Goal: Transaction & Acquisition: Book appointment/travel/reservation

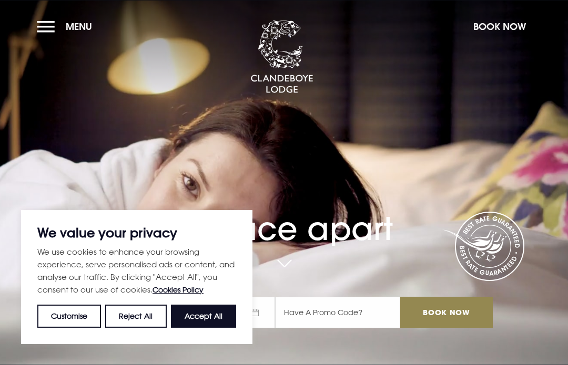
click at [499, 30] on button "Book Now" at bounding box center [499, 26] width 63 height 23
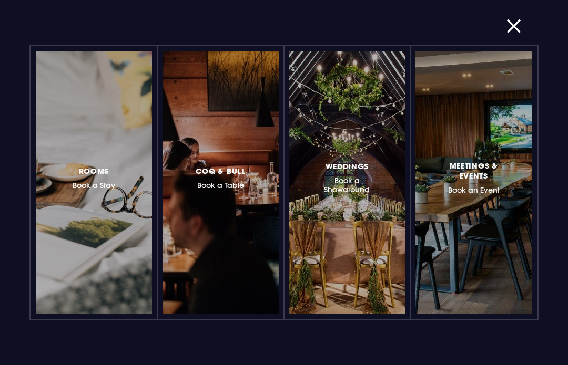
click at [85, 179] on h3 "Rooms Book a Stay" at bounding box center [94, 178] width 43 height 26
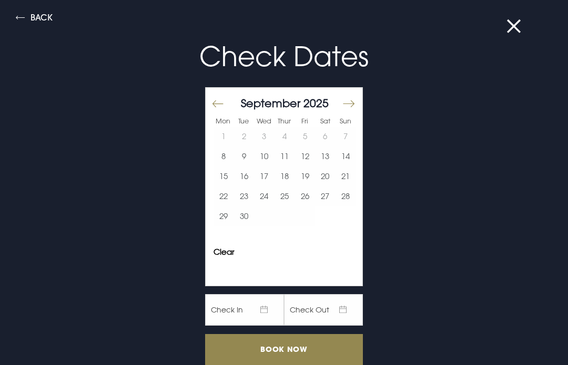
click at [350, 104] on button "Move forward to switch to the next month." at bounding box center [348, 104] width 13 height 22
click at [354, 103] on button "Move forward to switch to the next month." at bounding box center [348, 104] width 13 height 22
click at [353, 102] on button "Move forward to switch to the next month." at bounding box center [348, 104] width 13 height 22
click at [327, 156] on button "13" at bounding box center [325, 157] width 21 height 20
click at [229, 181] on button "15" at bounding box center [223, 177] width 21 height 20
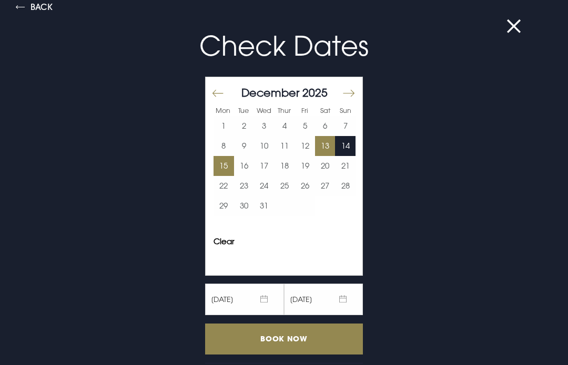
scroll to position [8, 0]
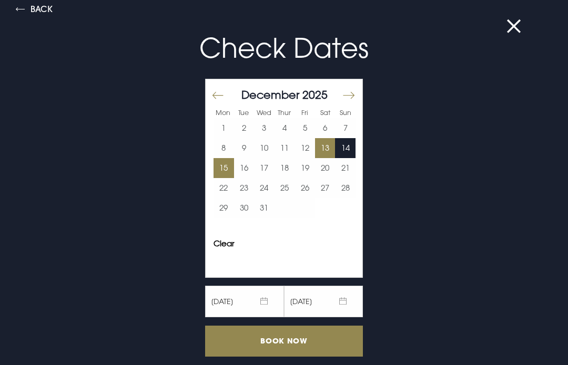
click at [287, 341] on input "Book Now" at bounding box center [284, 341] width 158 height 31
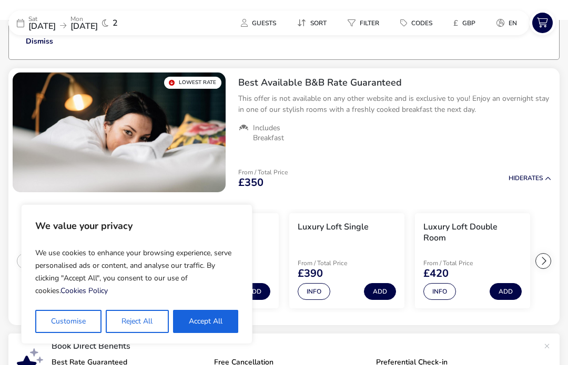
scroll to position [85, 0]
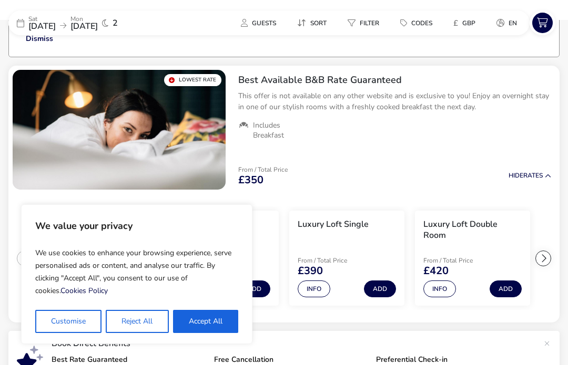
click at [201, 318] on button "Accept All" at bounding box center [205, 321] width 65 height 23
checkbox input "true"
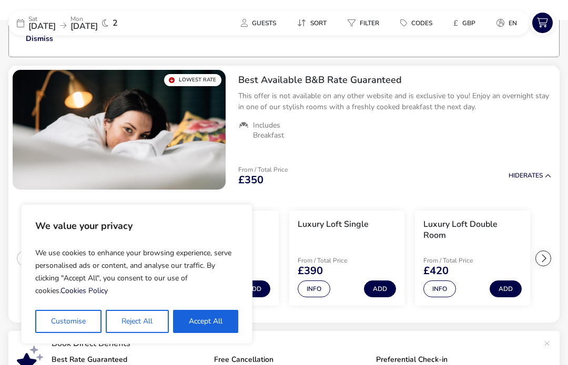
checkbox input "true"
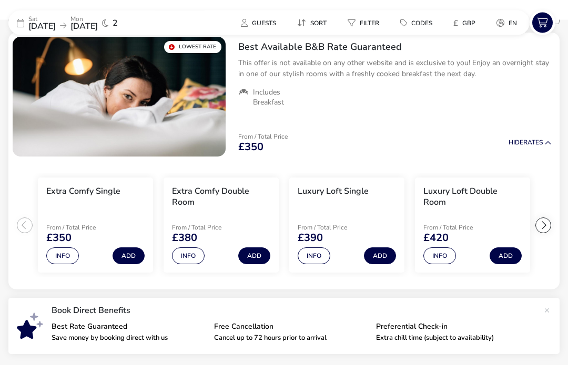
scroll to position [118, 0]
click at [548, 228] on div at bounding box center [543, 226] width 16 height 16
click at [550, 223] on div at bounding box center [543, 226] width 16 height 16
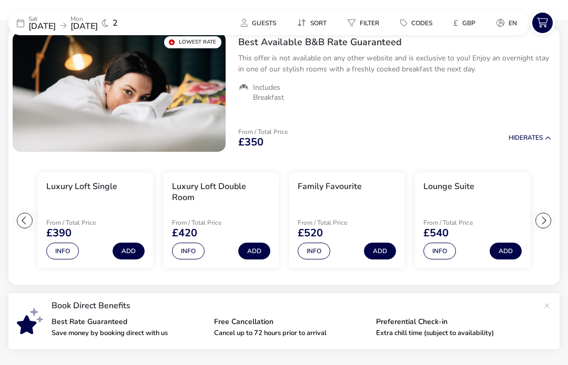
click at [383, 248] on button "Add" at bounding box center [380, 251] width 32 height 17
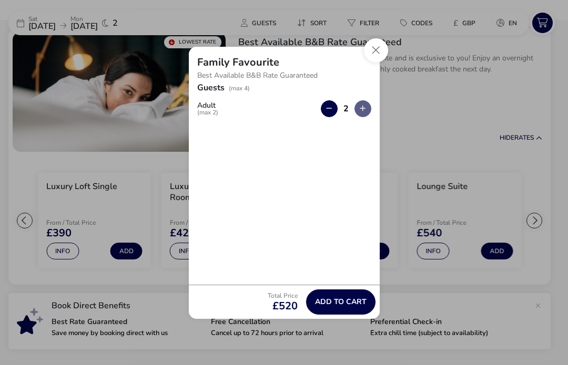
click at [368, 110] on button "button" at bounding box center [362, 108] width 17 height 17
click at [367, 114] on button "button" at bounding box center [362, 108] width 17 height 17
click at [369, 111] on button "button" at bounding box center [362, 108] width 17 height 17
click at [370, 112] on button "button" at bounding box center [362, 108] width 17 height 17
click at [382, 56] on button "Close" at bounding box center [376, 50] width 24 height 24
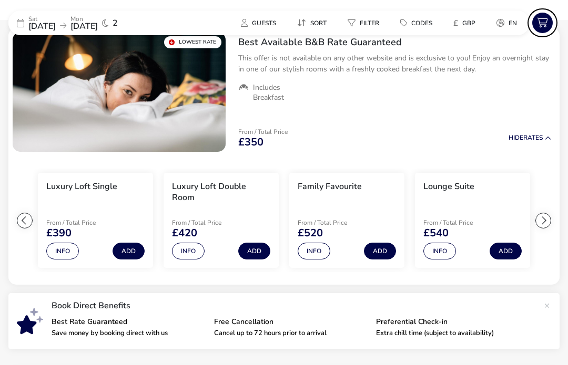
click at [271, 22] on span "Guests" at bounding box center [264, 23] width 24 height 8
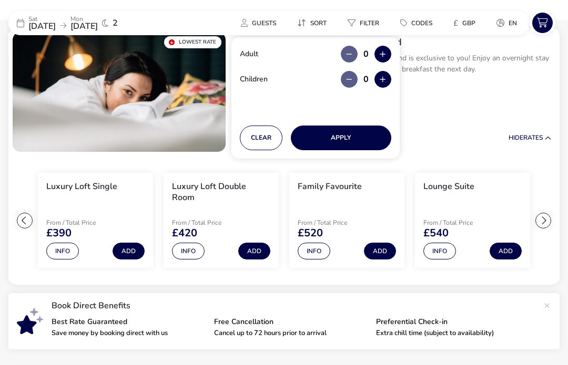
click at [388, 52] on button "button" at bounding box center [382, 54] width 17 height 17
type input "2"
click at [387, 84] on button "button" at bounding box center [382, 79] width 17 height 17
type input "1"
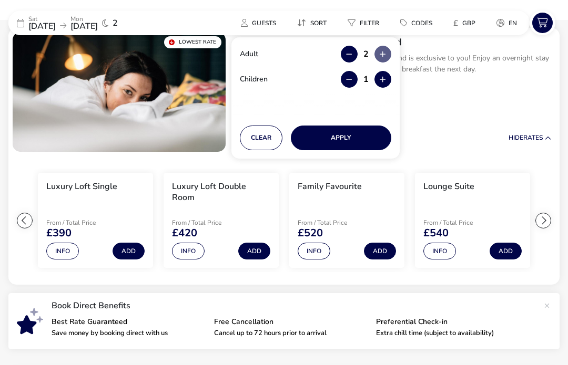
click at [360, 131] on button "Apply" at bounding box center [341, 138] width 100 height 25
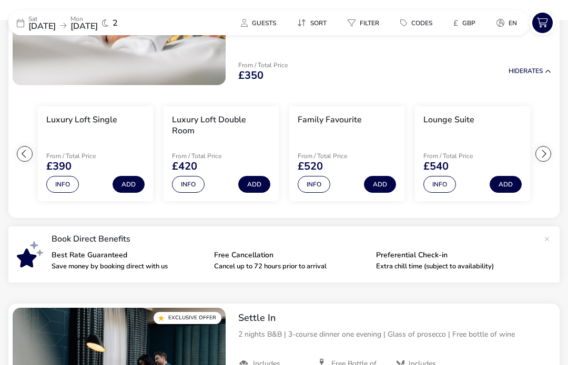
scroll to position [0, 0]
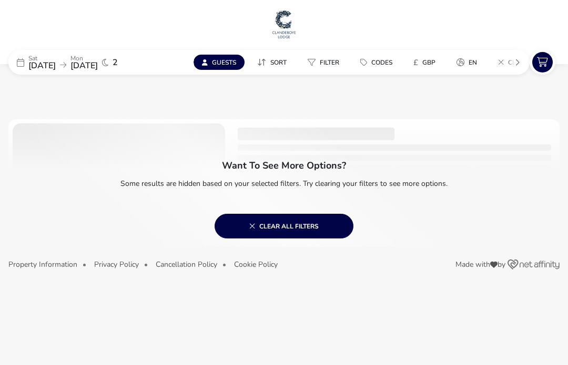
click at [302, 229] on span "Clear all filters" at bounding box center [283, 226] width 69 height 8
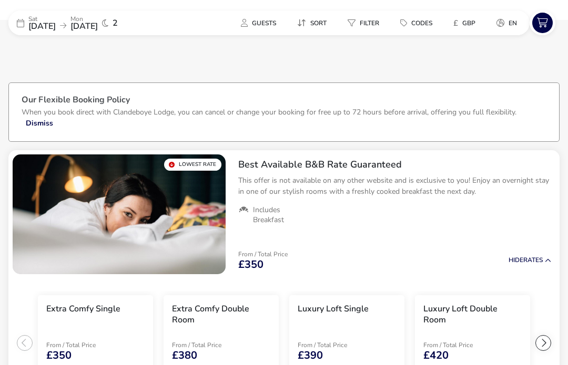
scroll to position [86, 0]
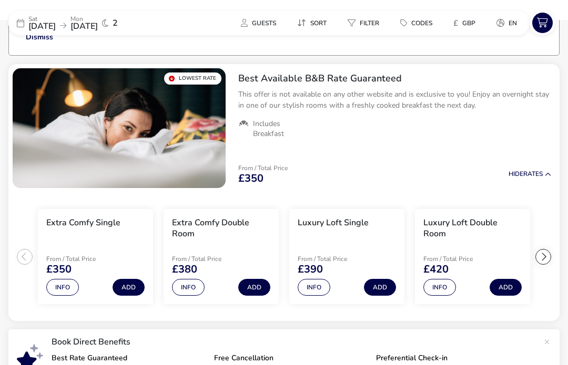
click at [549, 255] on div at bounding box center [543, 257] width 16 height 16
click at [505, 286] on button "Add" at bounding box center [506, 287] width 32 height 17
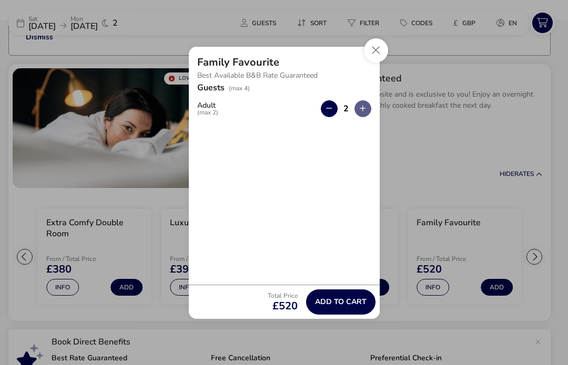
click at [333, 306] on span "Add to cart" at bounding box center [341, 302] width 52 height 8
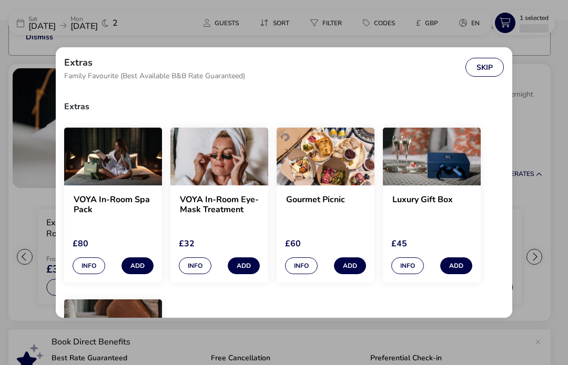
click at [486, 74] on button "Skip" at bounding box center [484, 67] width 38 height 19
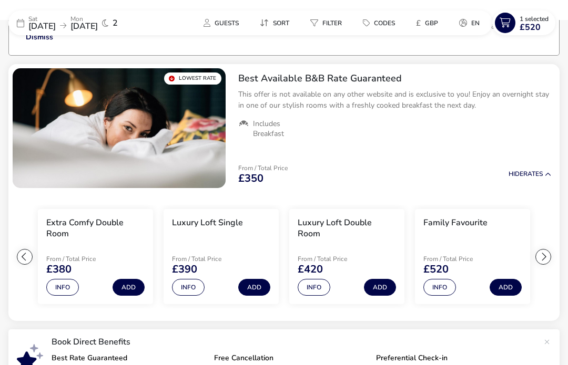
click at [9, 320] on ul "Extra Comfy Single From / Total Price £350 Info Add Extra Comfy Double Room Fro…" at bounding box center [283, 256] width 551 height 129
click at [451, 225] on h3 "Family Favourite" at bounding box center [455, 223] width 64 height 11
click at [442, 287] on button "Info" at bounding box center [439, 287] width 33 height 17
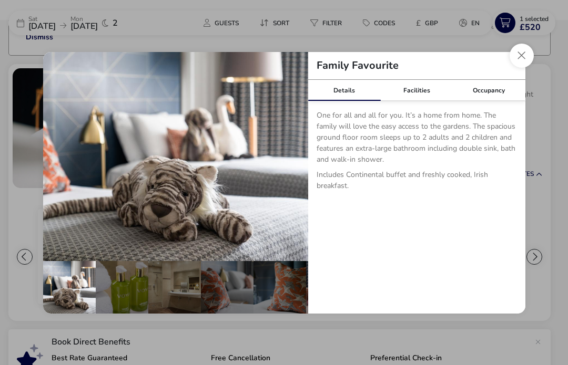
click at [502, 101] on div "Occupancy" at bounding box center [489, 90] width 73 height 21
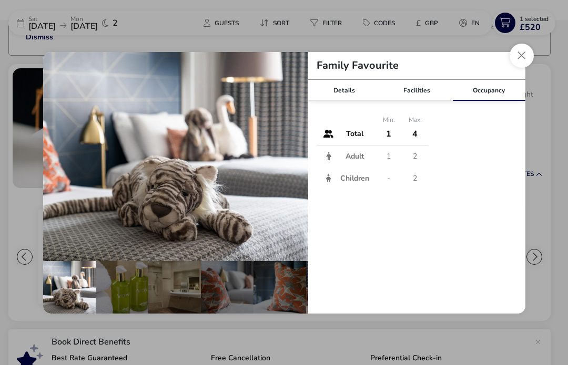
click at [511, 68] on button "Close dialog" at bounding box center [522, 56] width 24 height 24
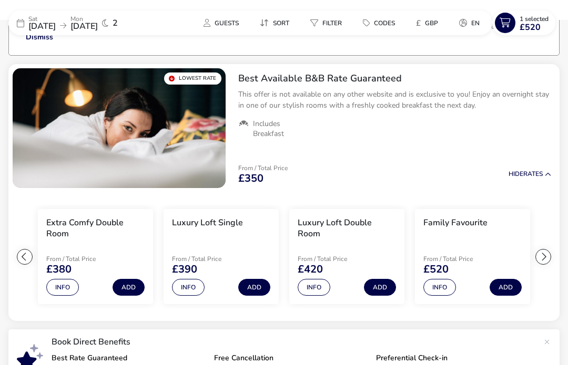
click at [527, 23] on span "£520" at bounding box center [530, 27] width 21 height 8
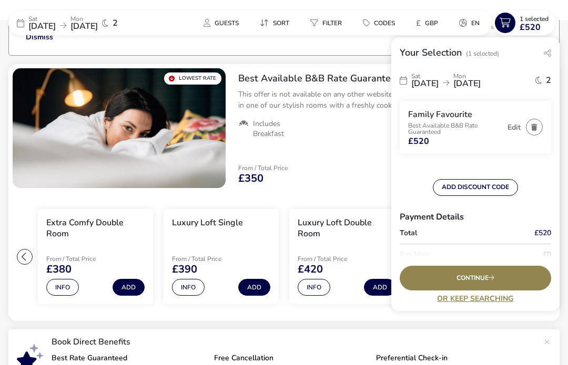
click at [482, 282] on span "Continue" at bounding box center [475, 278] width 38 height 7
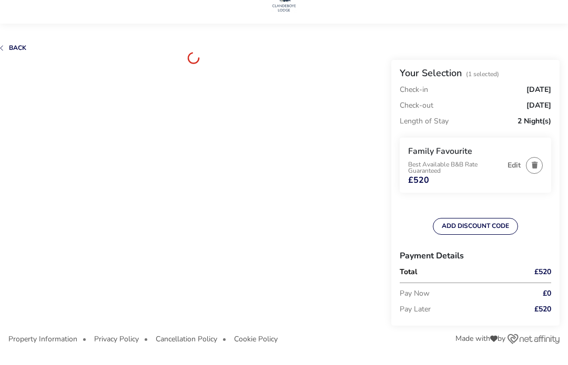
scroll to position [30, 0]
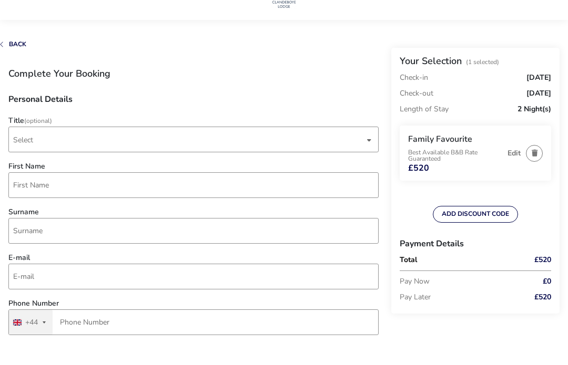
click at [69, 145] on span "Select" at bounding box center [188, 139] width 351 height 25
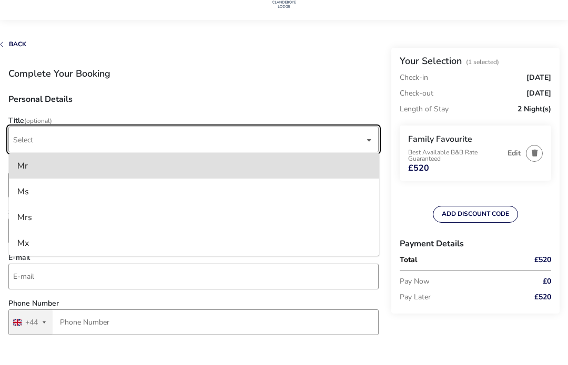
click at [50, 171] on li "Mr" at bounding box center [194, 166] width 370 height 26
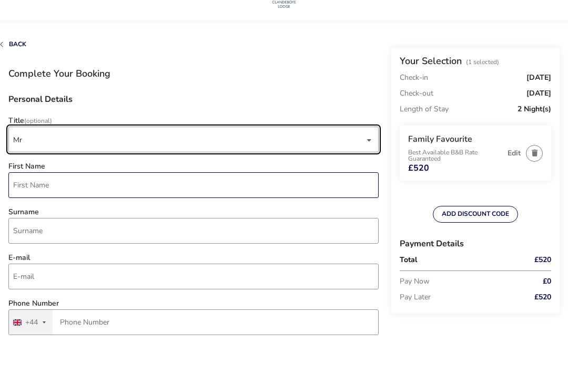
click at [70, 186] on input "First Name" at bounding box center [193, 185] width 370 height 26
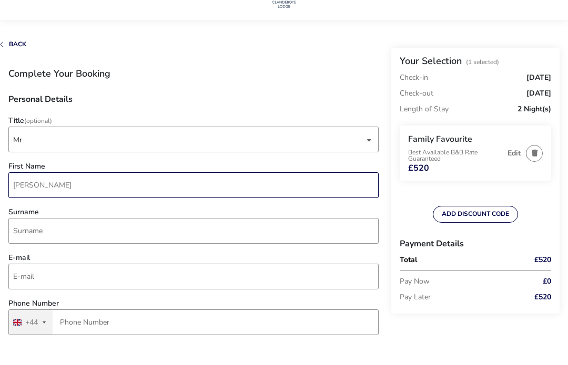
type input "[PERSON_NAME]"
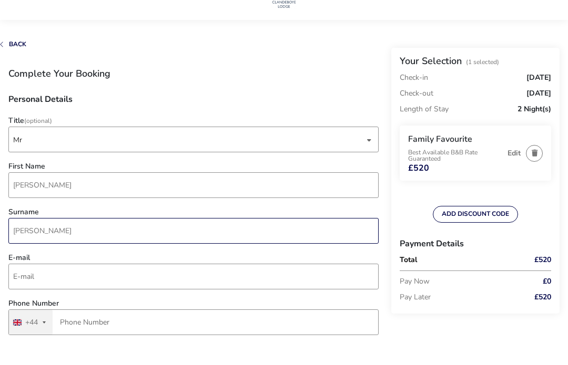
type input "[PERSON_NAME]"
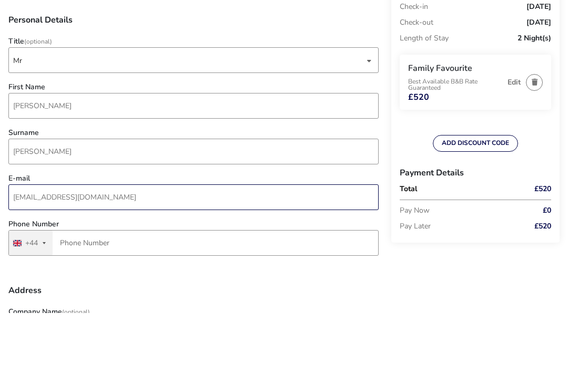
scroll to position [60, 0]
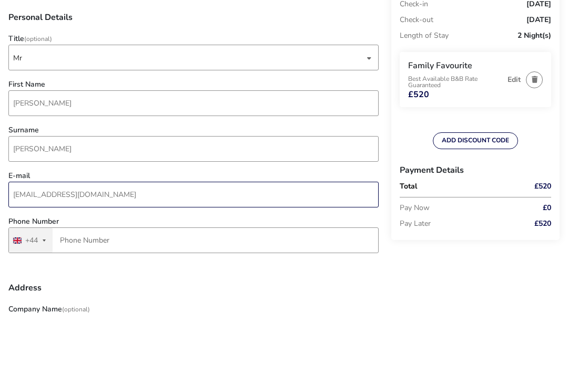
type input "[EMAIL_ADDRESS][DOMAIN_NAME]"
click at [102, 280] on input "Phone Number" at bounding box center [193, 293] width 370 height 26
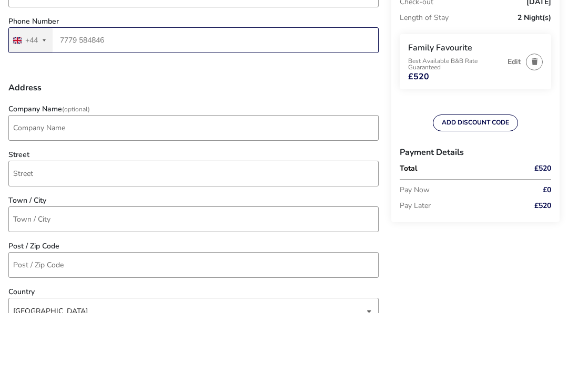
scroll to position [261, 0]
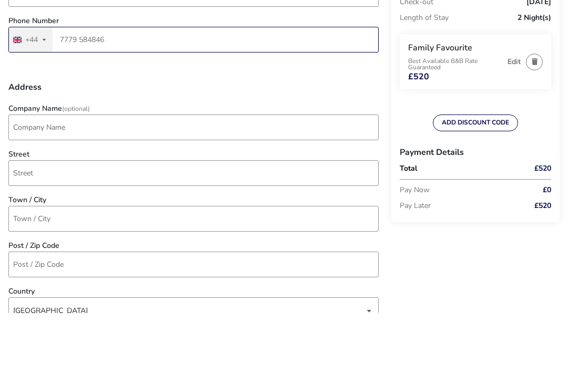
type input "7779 584846"
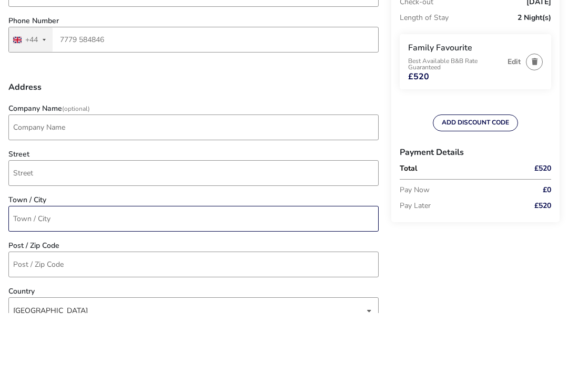
click at [60, 258] on input "Town / City" at bounding box center [193, 271] width 370 height 26
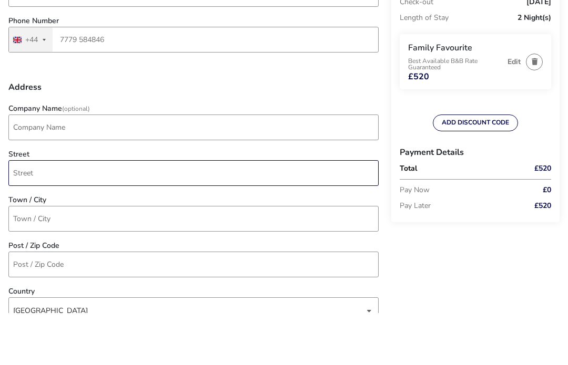
click at [43, 212] on input "Street" at bounding box center [193, 225] width 370 height 26
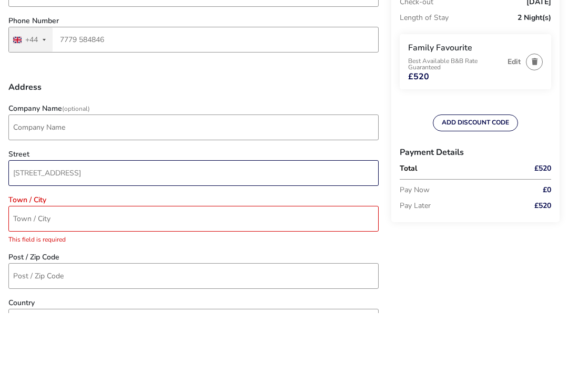
type input "[STREET_ADDRESS]"
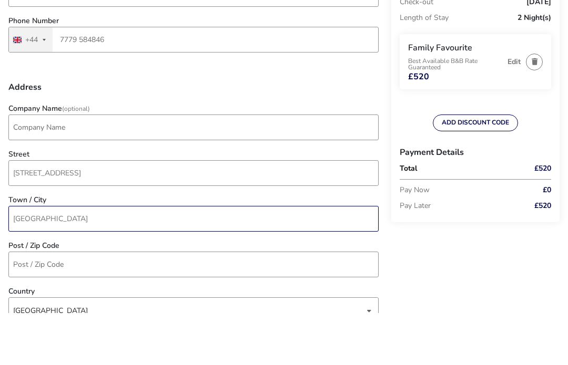
type input "[GEOGRAPHIC_DATA]"
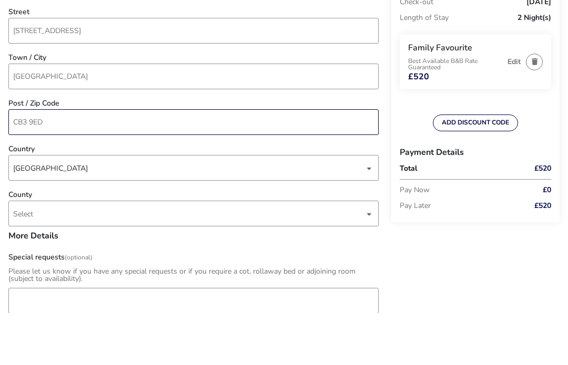
scroll to position [411, 0]
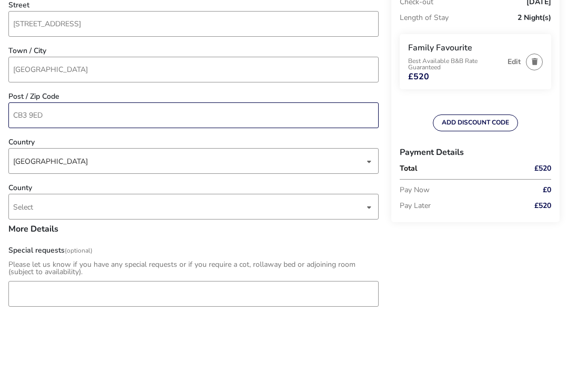
type input "CB3 9ED"
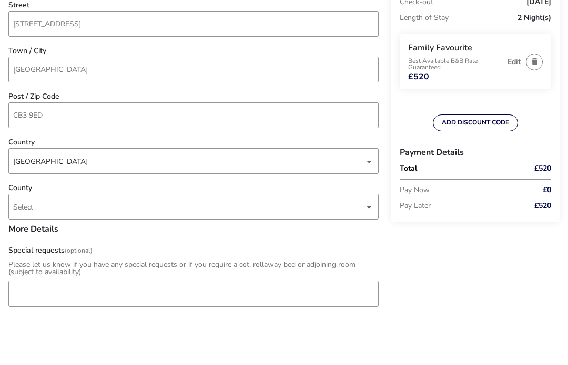
click at [34, 247] on span "Select" at bounding box center [188, 259] width 351 height 25
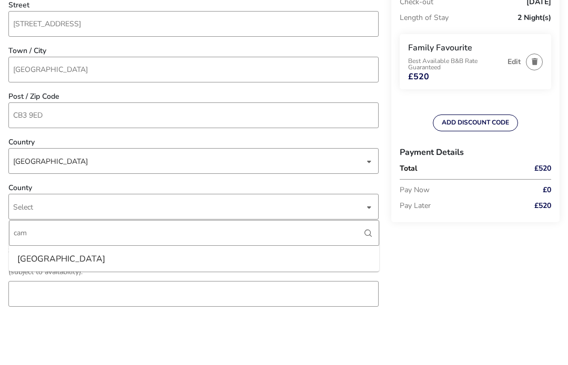
type input "cam"
click at [43, 303] on div "[GEOGRAPHIC_DATA]" at bounding box center [61, 311] width 88 height 17
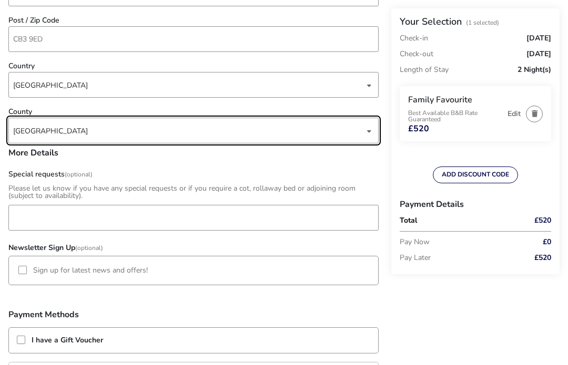
scroll to position [541, 0]
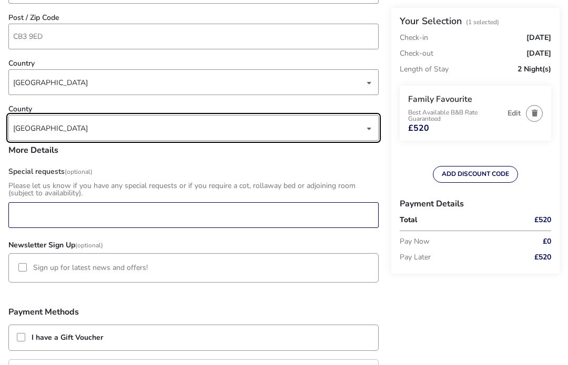
click at [45, 217] on input "Special requests (Optional)" at bounding box center [193, 216] width 370 height 26
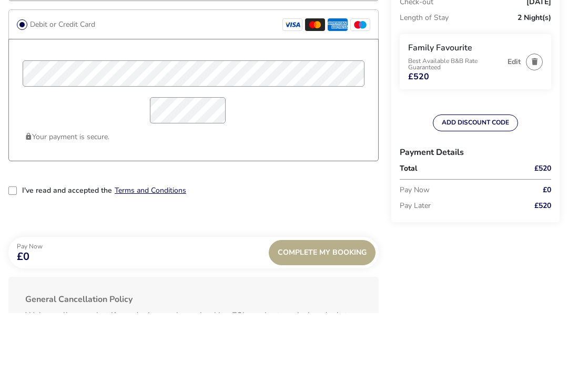
scroll to position [852, 0]
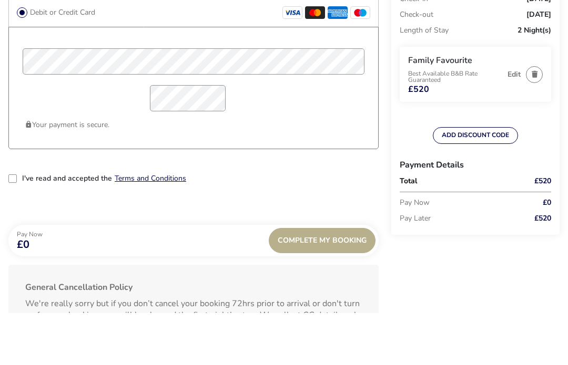
type input "This booking is for myself, my wife and our [DEMOGRAPHIC_DATA] daughter. Please…"
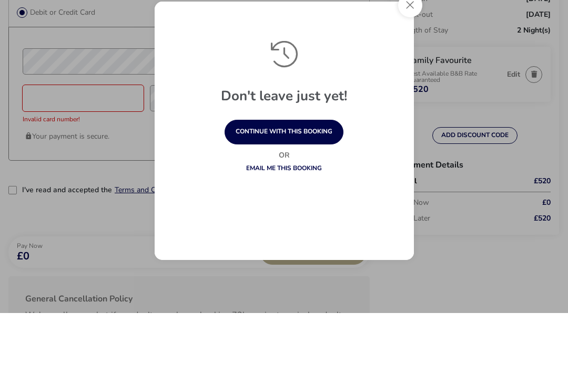
scroll to position [904, 0]
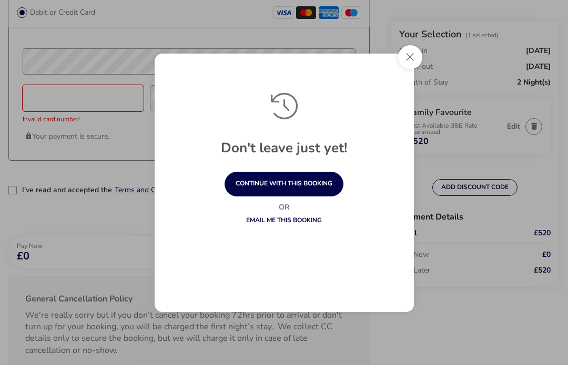
click at [407, 55] on button "Close" at bounding box center [410, 57] width 24 height 24
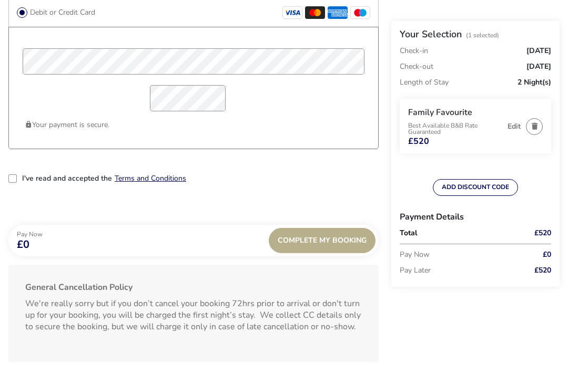
click at [14, 177] on div "2-term_condi" at bounding box center [12, 179] width 8 height 8
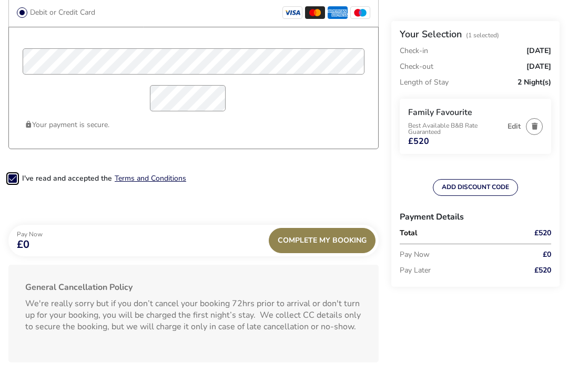
scroll to position [931, 0]
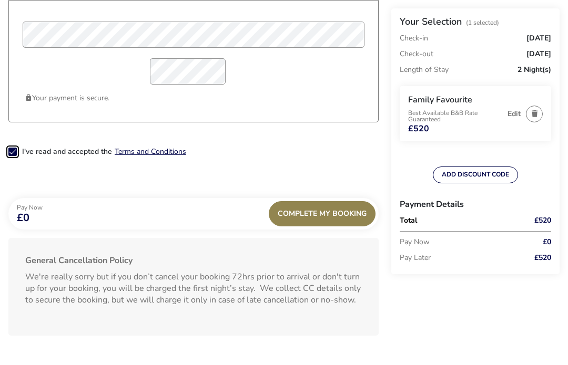
click at [310, 215] on span "Complete My Booking" at bounding box center [322, 214] width 89 height 8
